Goal: Communication & Community: Answer question/provide support

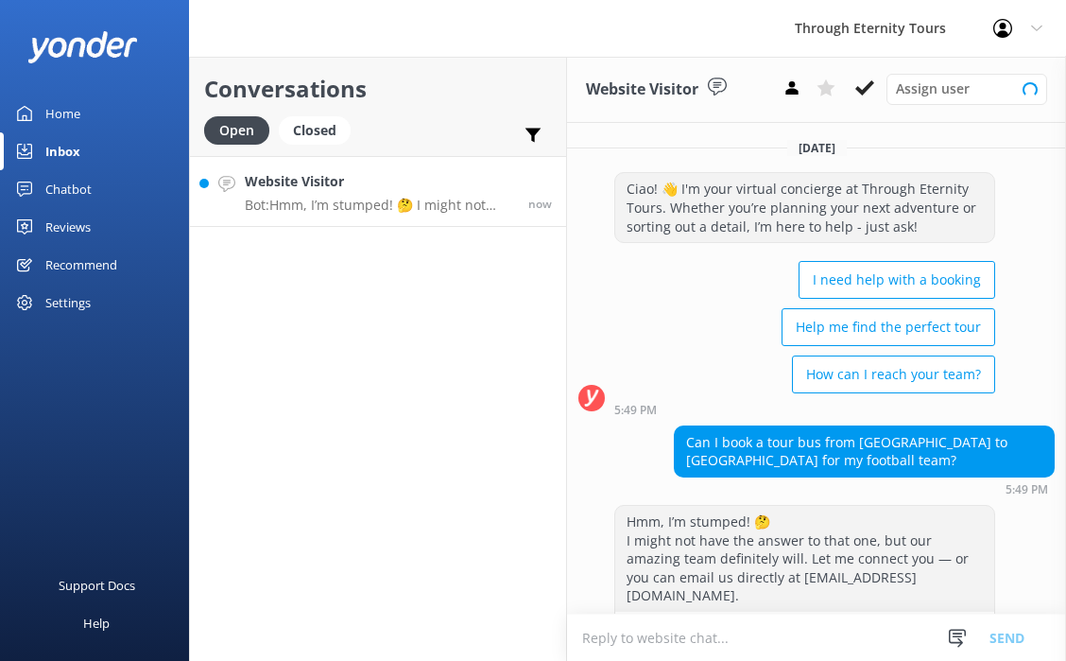
scroll to position [44, 0]
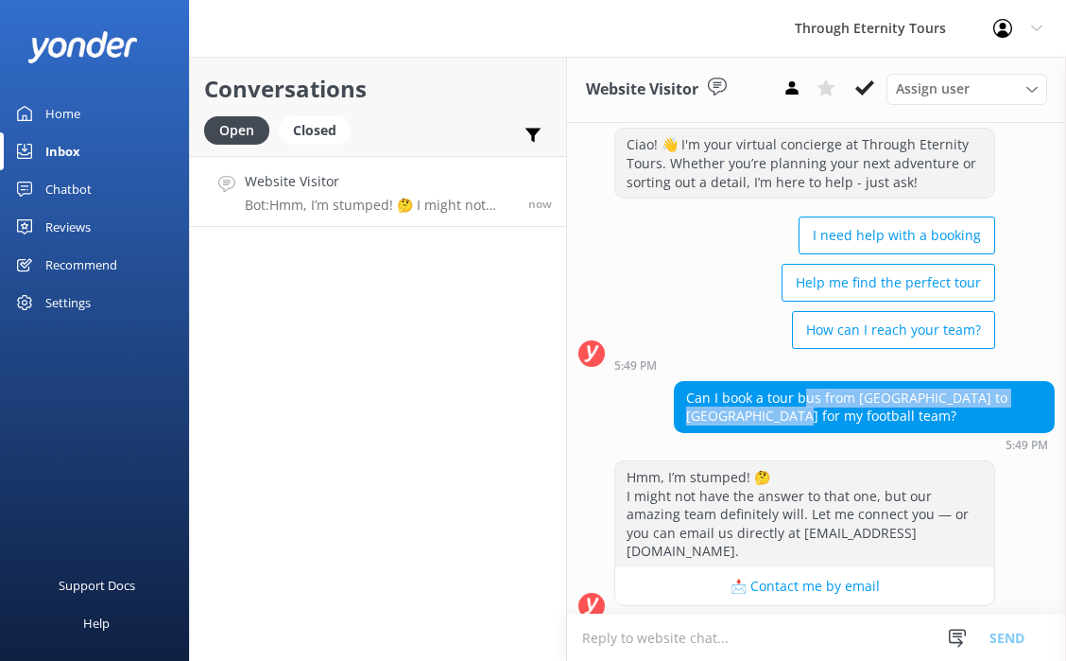
drag, startPoint x: 800, startPoint y: 398, endPoint x: 783, endPoint y: 408, distance: 19.9
click at [783, 408] on div "Can I book a tour bus from [GEOGRAPHIC_DATA] to [GEOGRAPHIC_DATA] for my footba…" at bounding box center [864, 407] width 379 height 50
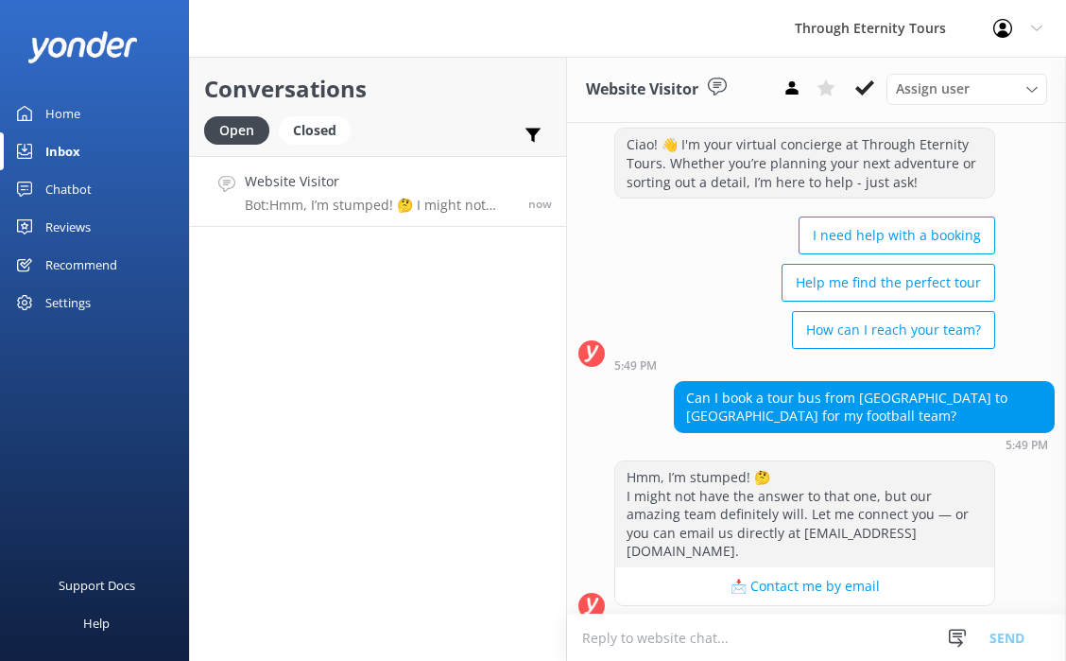
click at [701, 639] on textarea at bounding box center [816, 638] width 499 height 46
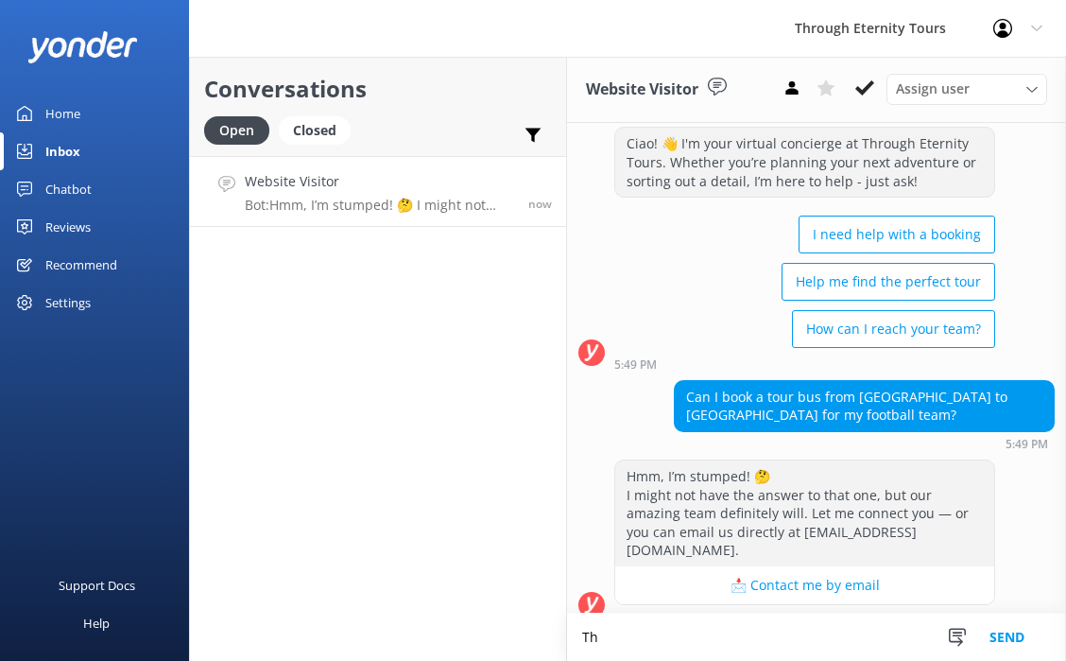
type textarea "T"
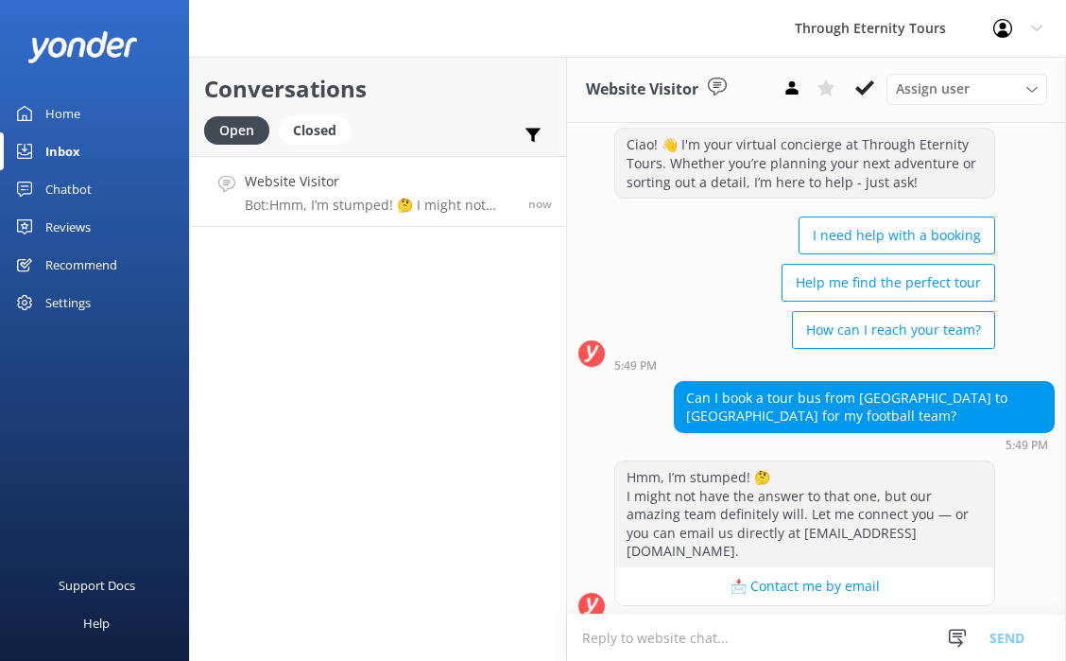
click at [685, 634] on textarea at bounding box center [816, 638] width 499 height 46
paste textarea "Hello, my name is [PERSON_NAME] from Through Eternity Tours. How can I assist y…"
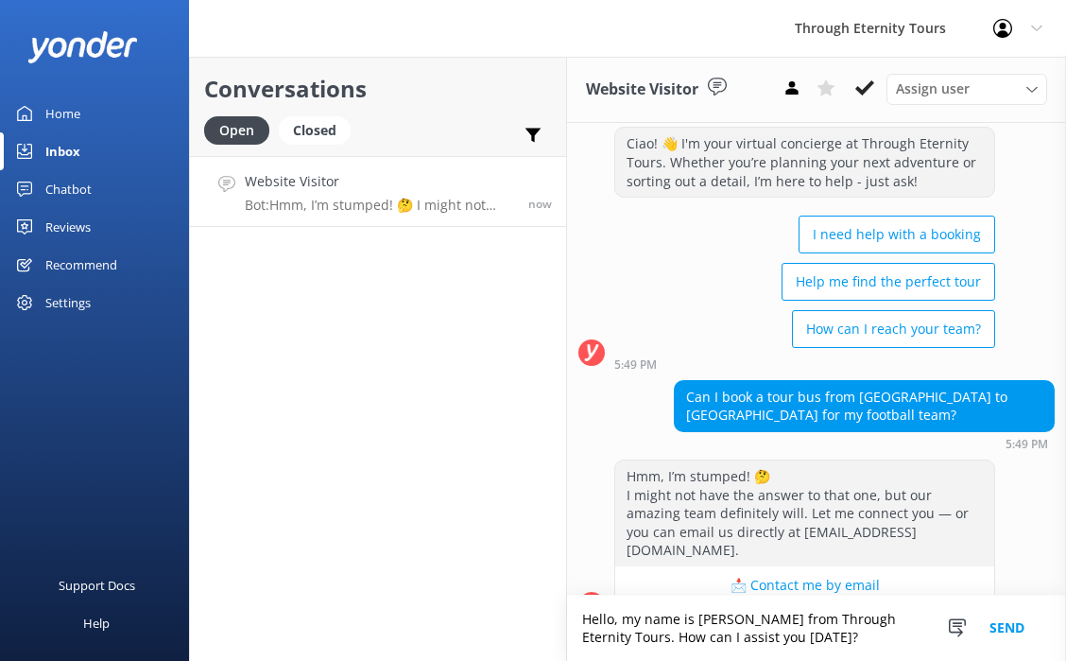
scroll to position [63, 0]
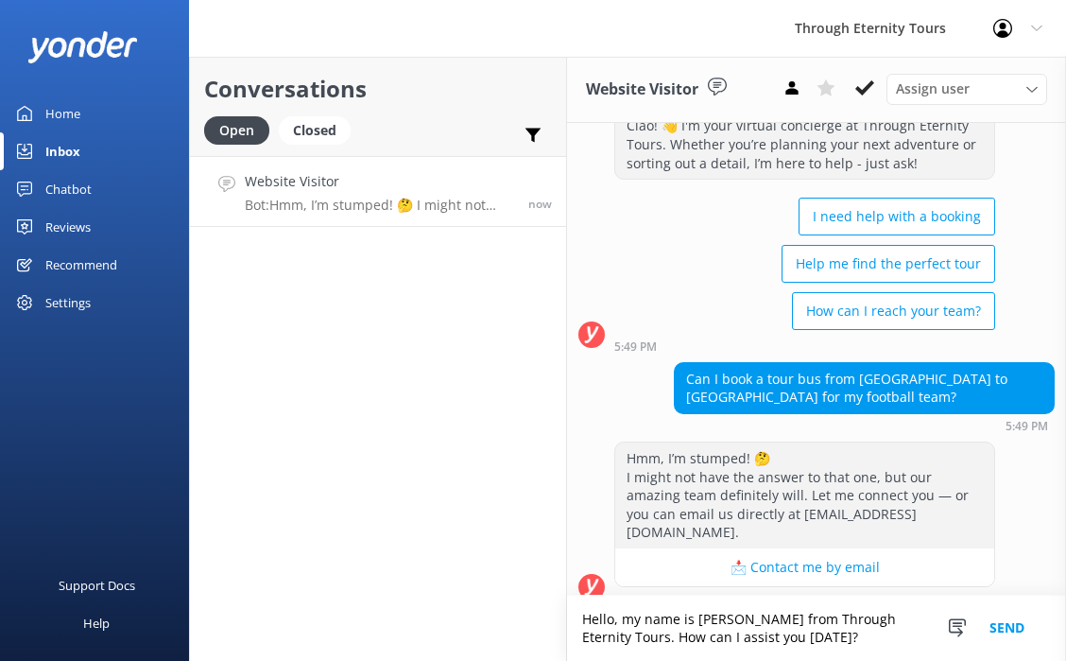
drag, startPoint x: 821, startPoint y: 635, endPoint x: 628, endPoint y: 639, distance: 192.9
click at [628, 639] on textarea "Hello, my name is [PERSON_NAME] from Through Eternity Tours. How can I assist y…" at bounding box center [816, 628] width 499 height 65
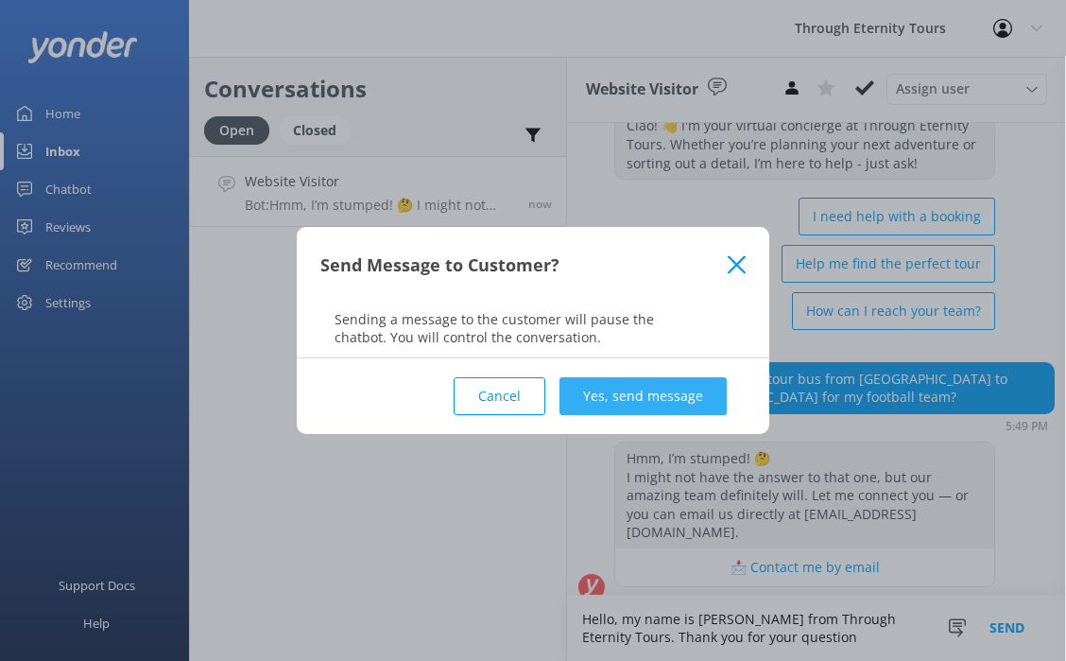
type textarea "Hello, my name is [PERSON_NAME] from Through Eternity Tours. Thank you for your…"
click at [618, 397] on button "Yes, send message" at bounding box center [643, 396] width 167 height 38
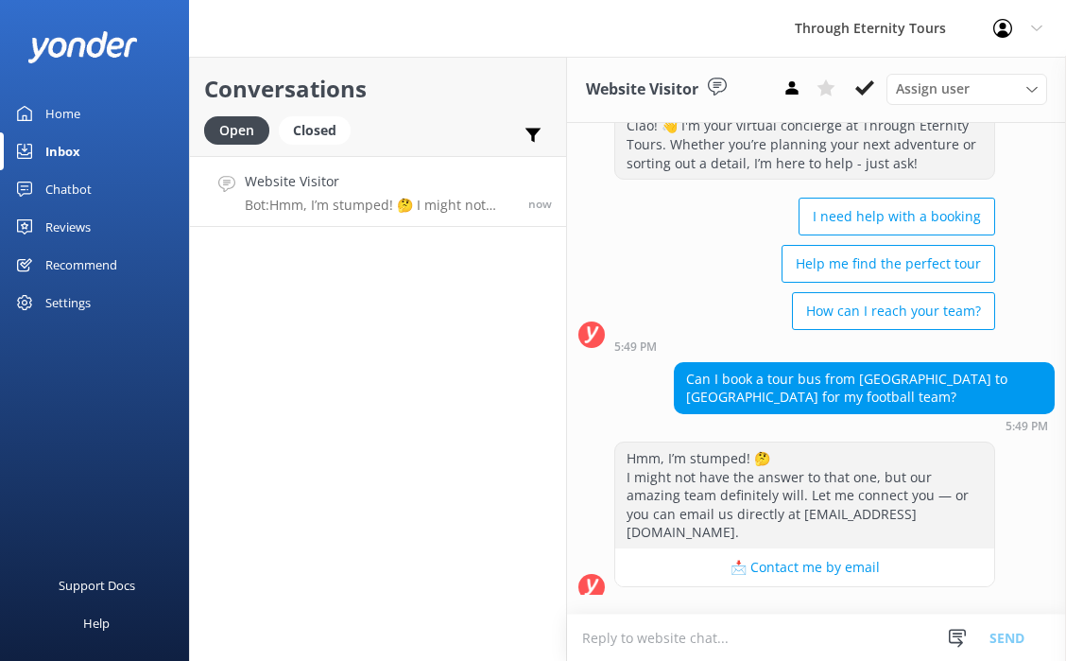
scroll to position [44, 0]
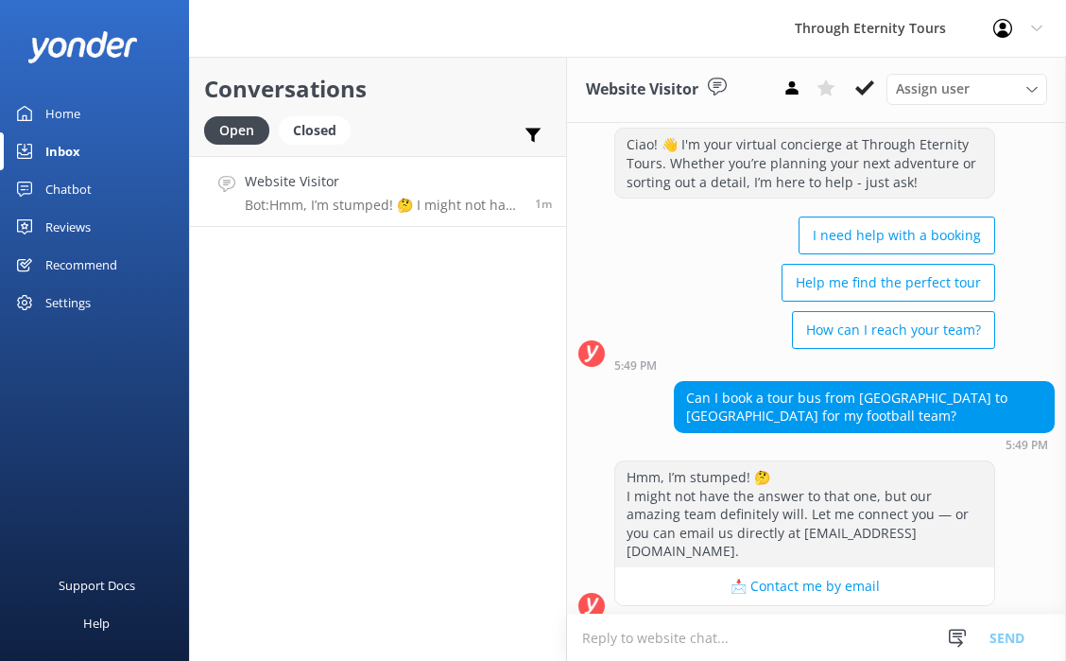
click at [666, 629] on textarea at bounding box center [816, 638] width 499 height 46
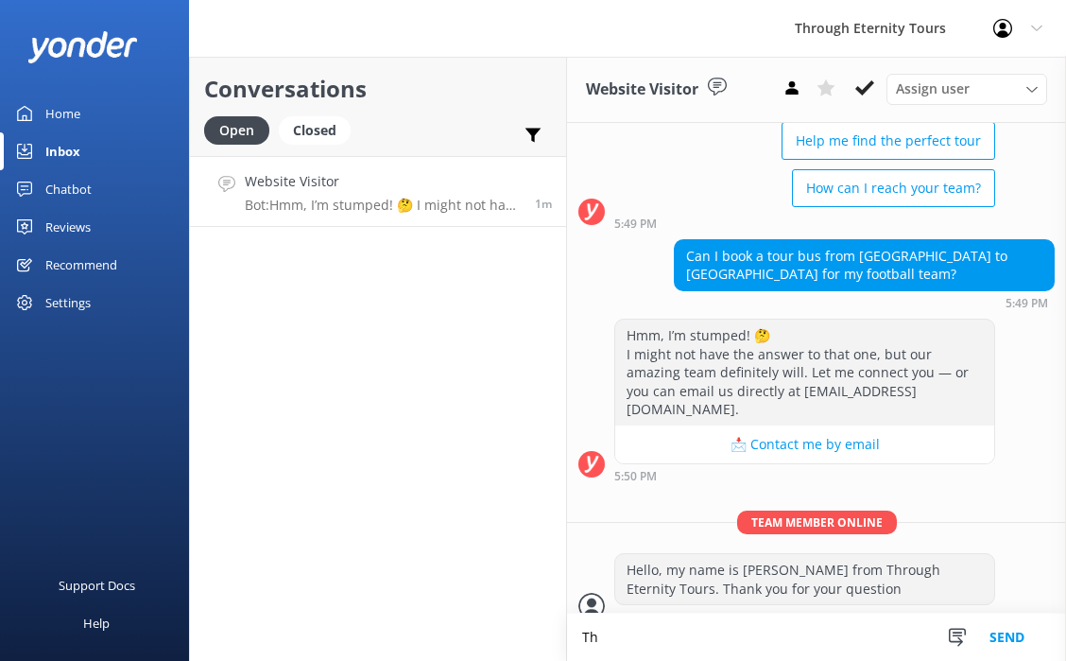
scroll to position [187, 0]
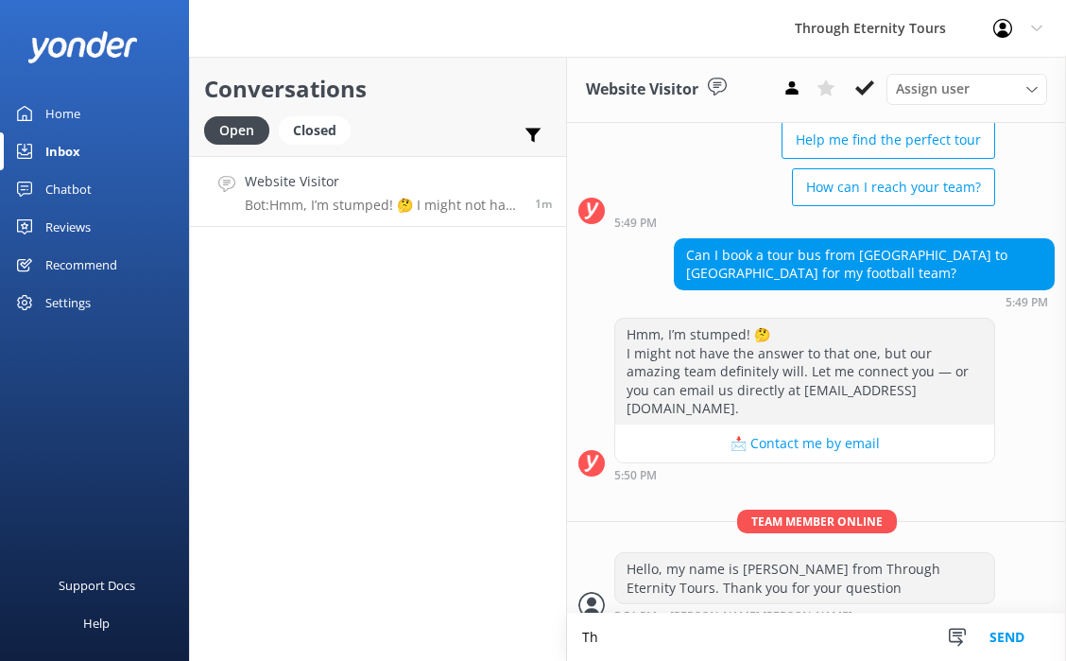
type textarea "T"
click at [645, 641] on textarea "While we do offer" at bounding box center [816, 637] width 499 height 47
drag, startPoint x: 629, startPoint y: 637, endPoint x: 593, endPoint y: 637, distance: 35.9
click at [593, 637] on textarea "While we certainly offer" at bounding box center [816, 637] width 499 height 47
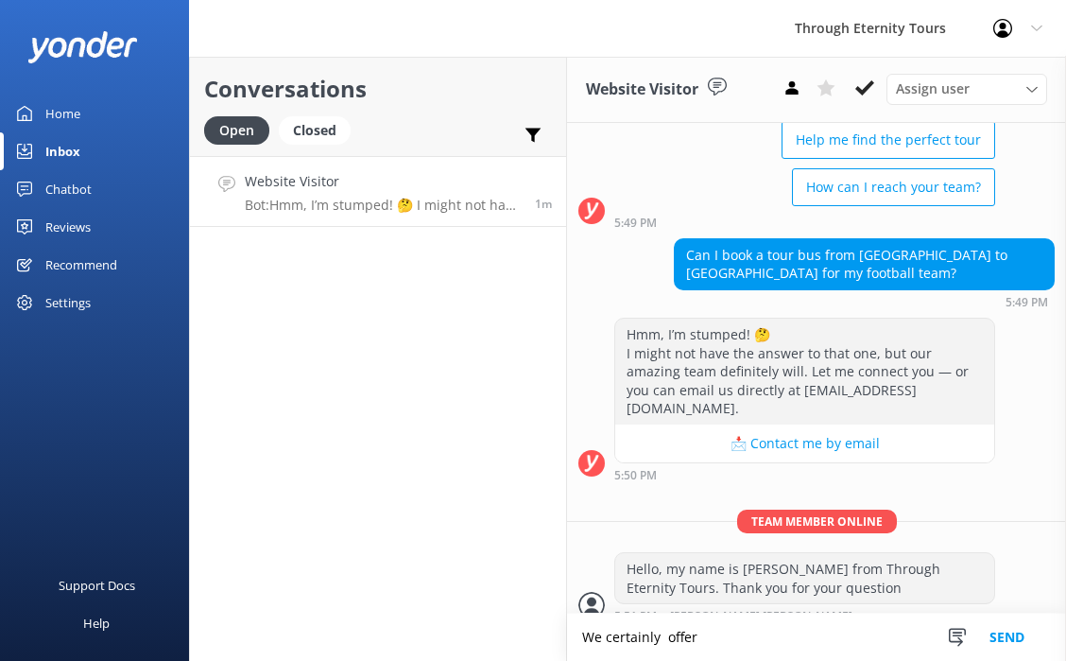
click at [662, 635] on textarea "We certainly offer" at bounding box center [816, 637] width 499 height 47
click at [743, 639] on textarea "We certainly can offer" at bounding box center [816, 637] width 499 height 47
click at [717, 635] on textarea "We certainly can offer transport" at bounding box center [816, 637] width 499 height 47
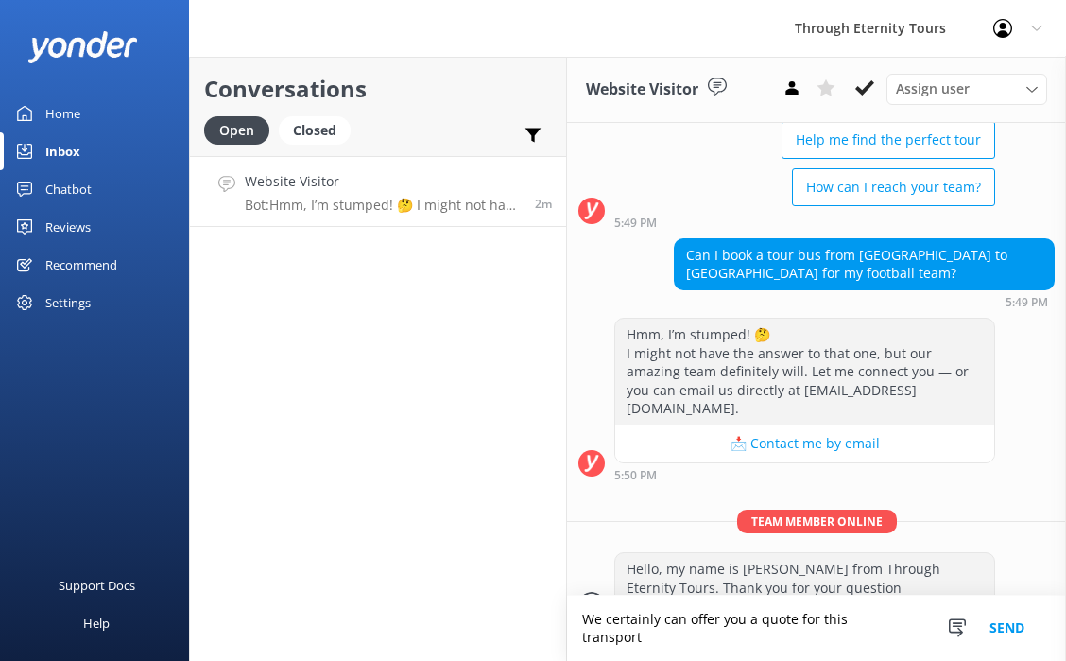
click at [644, 636] on textarea "We certainly can offer you a quote for this transport" at bounding box center [816, 628] width 499 height 65
drag, startPoint x: 684, startPoint y: 636, endPoint x: 603, endPoint y: 635, distance: 81.3
click at [603, 635] on textarea "We certainly can offer you a quote for this transport" at bounding box center [816, 628] width 499 height 65
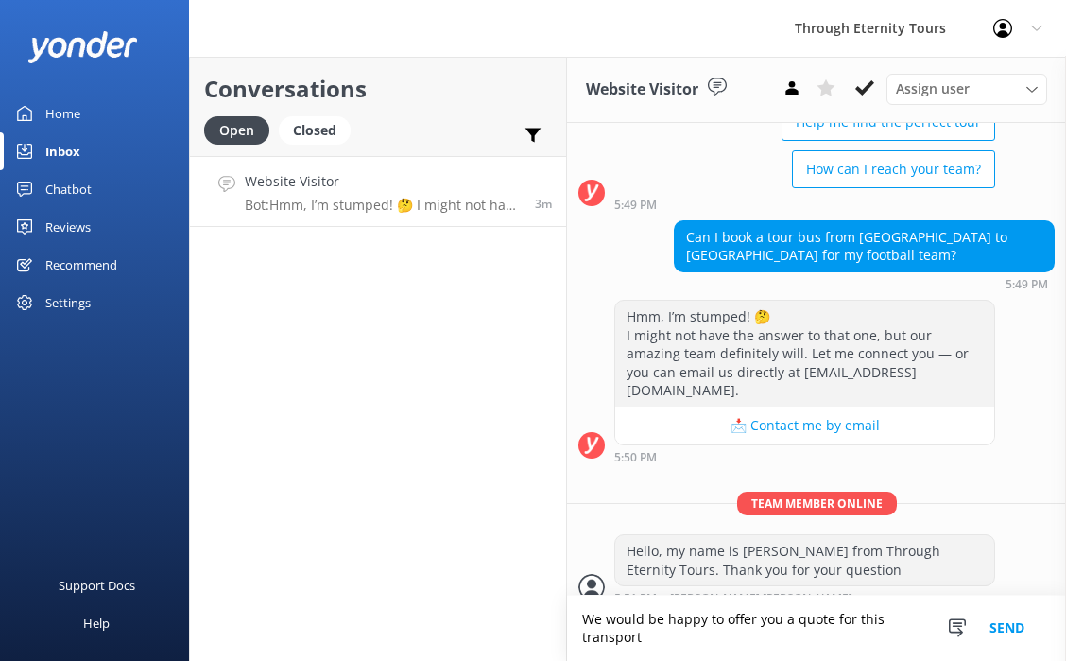
click at [662, 641] on textarea "We would be happy to offer you a quote for this transport" at bounding box center [816, 628] width 499 height 65
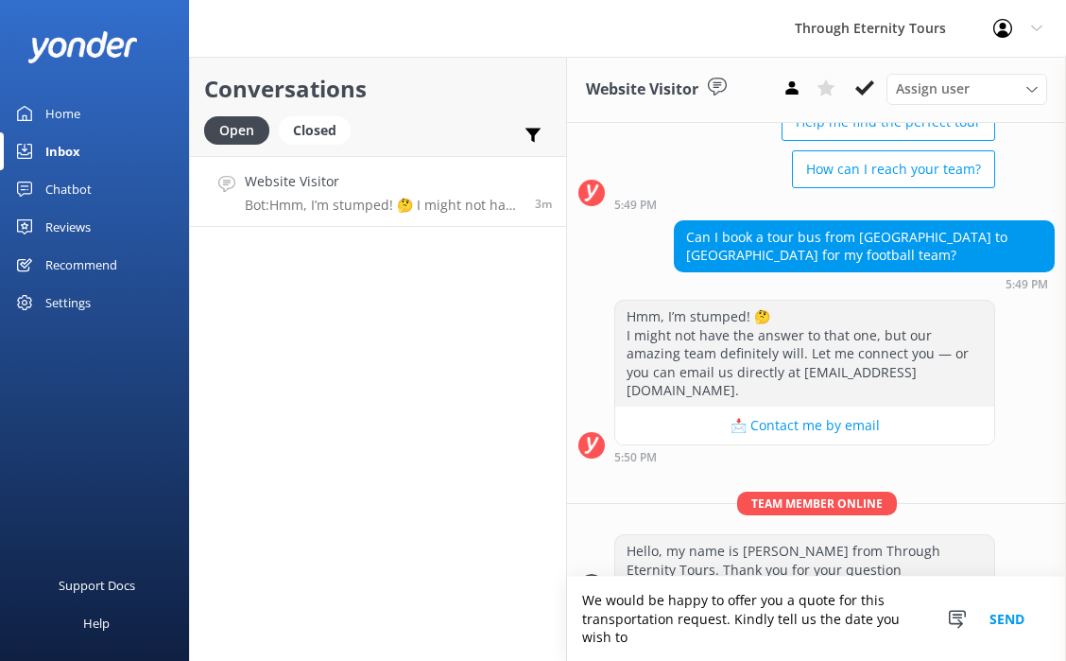
scroll to position [224, 0]
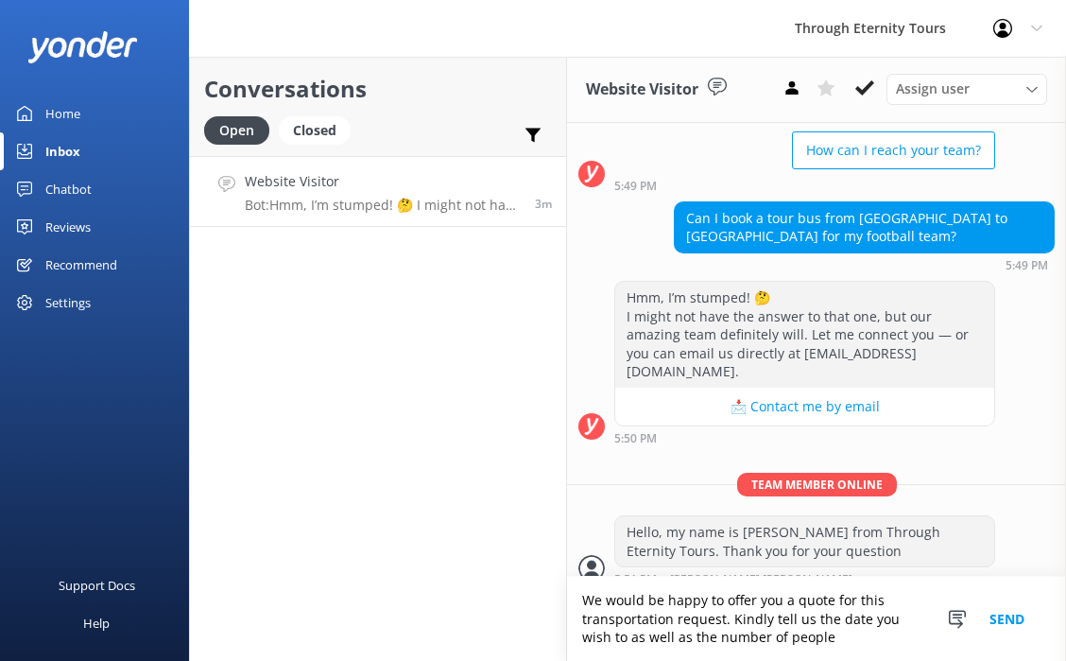
drag, startPoint x: 849, startPoint y: 638, endPoint x: 575, endPoint y: 601, distance: 276.6
click at [575, 601] on textarea "We would be happy to offer you a quote for this transportation request. Kindly …" at bounding box center [816, 619] width 499 height 84
paste textarea "provide you with a quote for this transportation request. Kindly let us know th…"
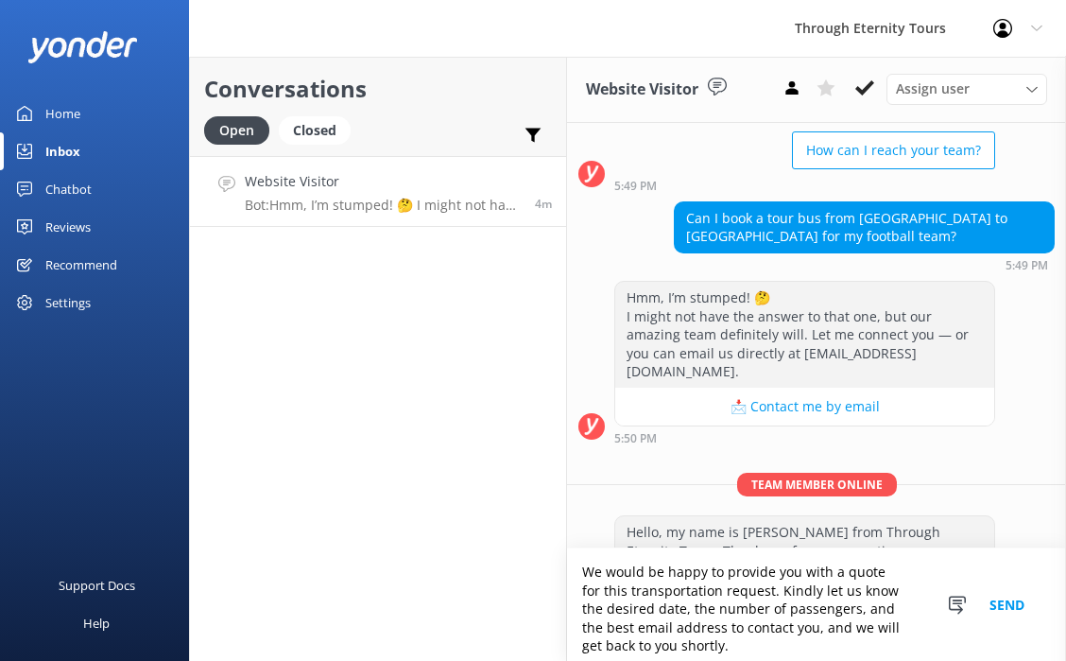
scroll to position [252, 0]
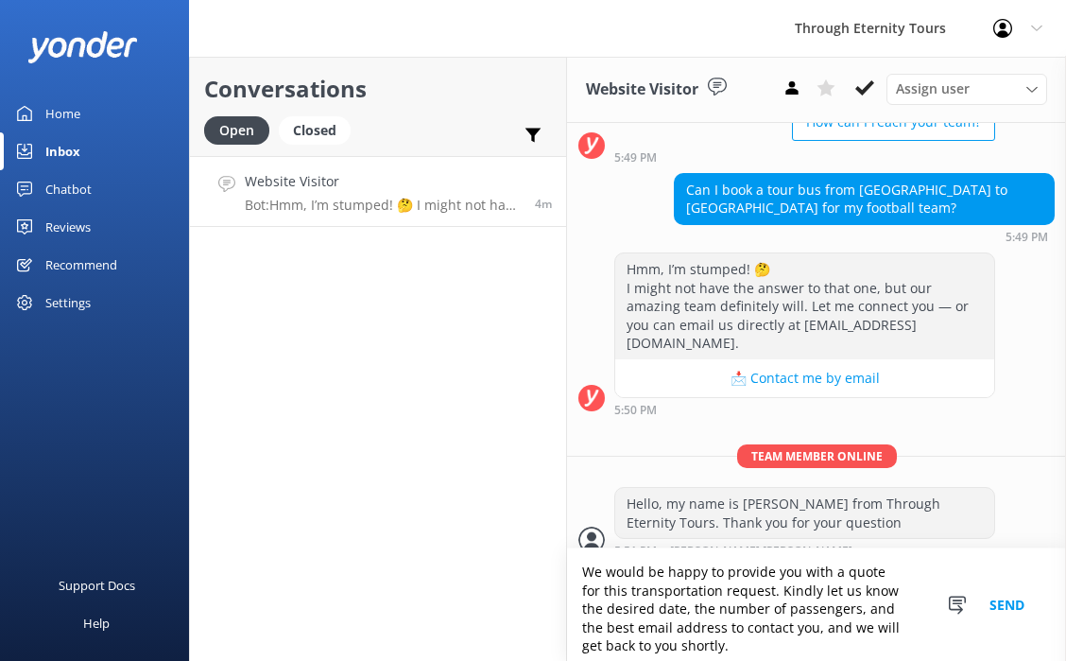
click at [821, 644] on textarea "We would be happy to provide you with a quote for this transportation request. …" at bounding box center [816, 604] width 499 height 113
click at [587, 632] on textarea "We would be happy to provide you with a quote for this transportation request. …" at bounding box center [816, 604] width 499 height 113
type textarea "We would be happy to provide you with a quote for this transportation request. …"
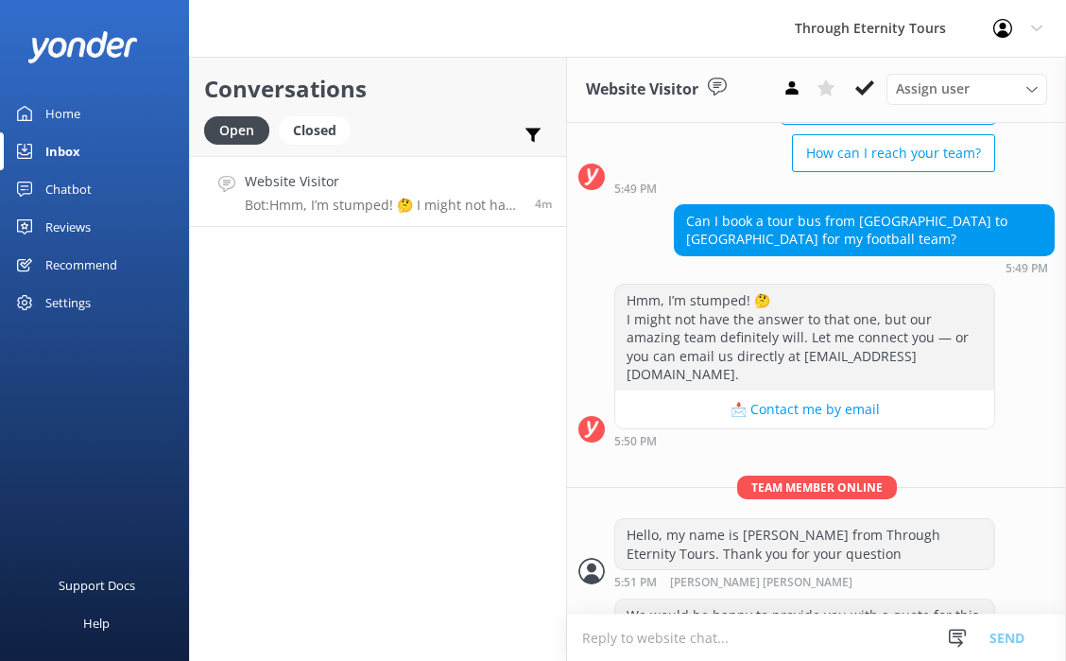
scroll to position [224, 0]
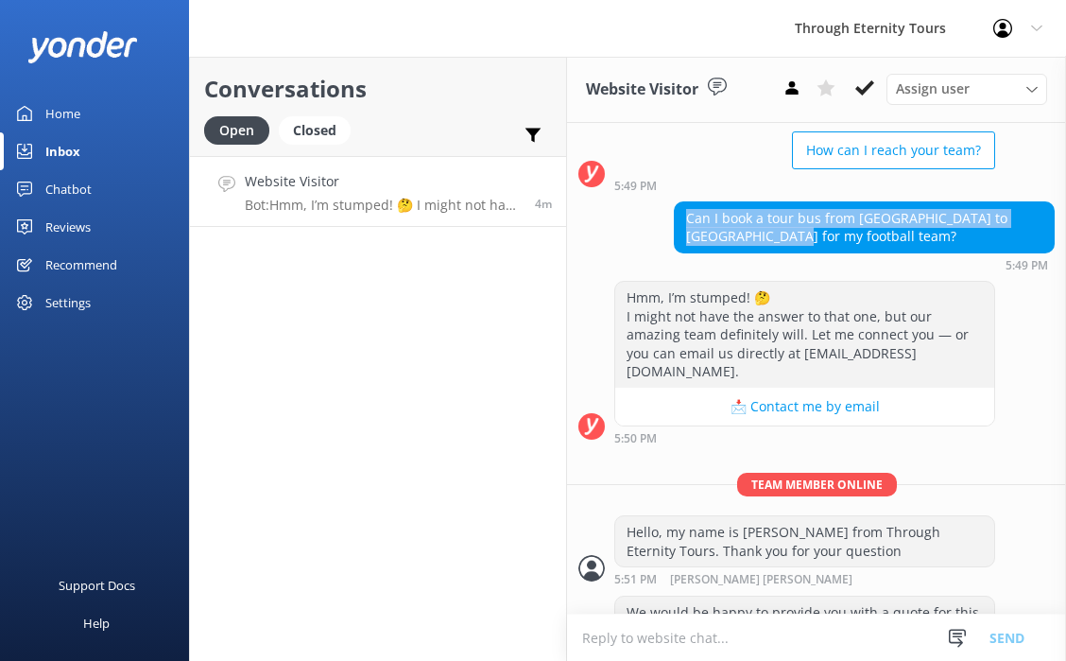
copy div "Can I book a tour bus from [GEOGRAPHIC_DATA] to [GEOGRAPHIC_DATA] for my footba…"
drag, startPoint x: 806, startPoint y: 249, endPoint x: 685, endPoint y: 215, distance: 125.7
click at [685, 215] on div "Can I book a tour bus from [GEOGRAPHIC_DATA] to [GEOGRAPHIC_DATA] for my footba…" at bounding box center [864, 227] width 379 height 50
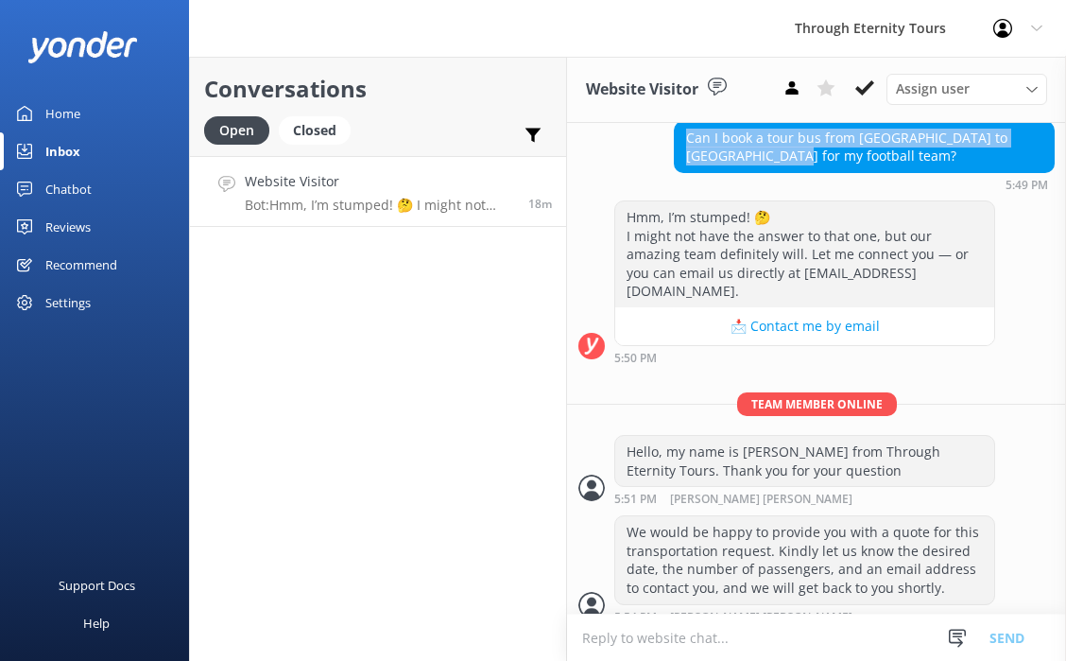
scroll to position [0, 0]
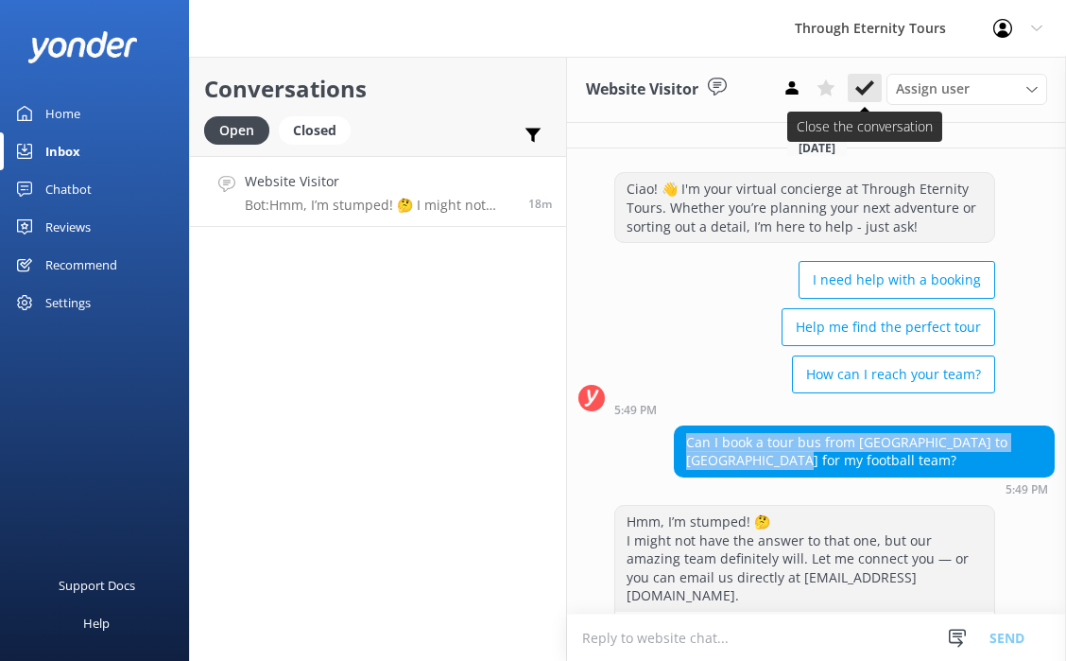
click at [865, 78] on icon at bounding box center [865, 87] width 19 height 19
